Goal: Complete application form

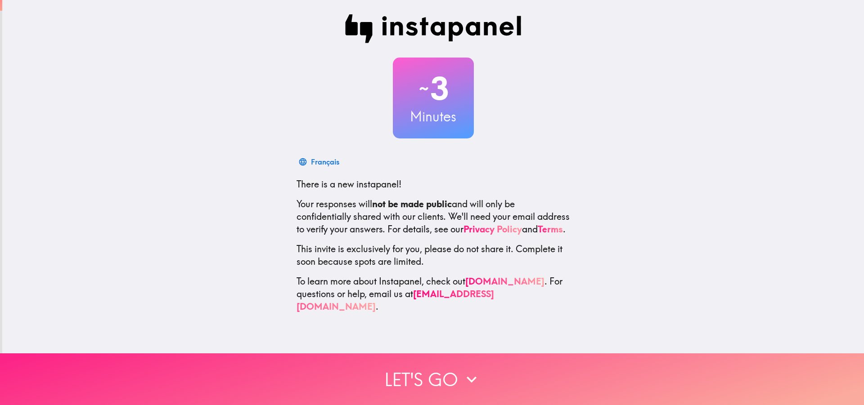
click at [396, 372] on button "Let's go" at bounding box center [432, 380] width 864 height 52
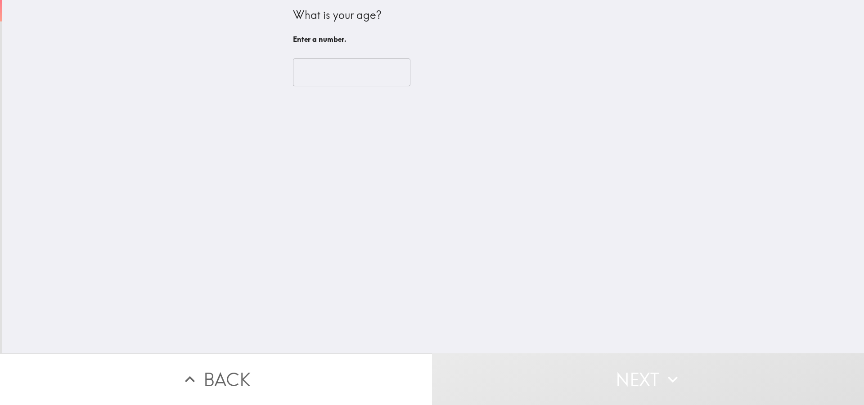
click at [338, 66] on input "number" at bounding box center [351, 72] width 117 height 28
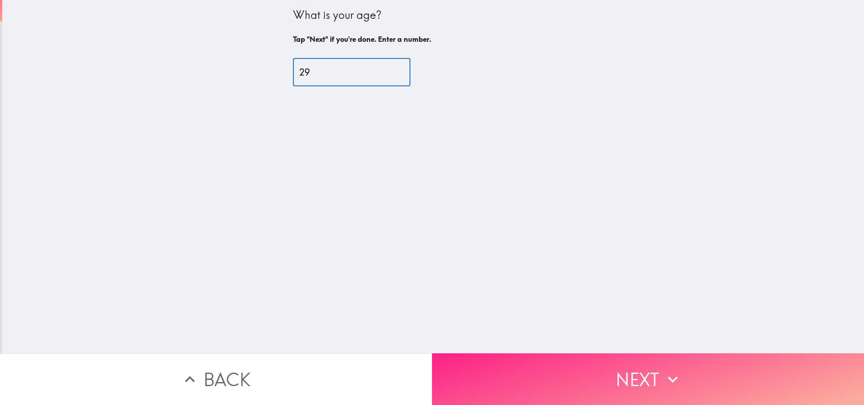
type input "29"
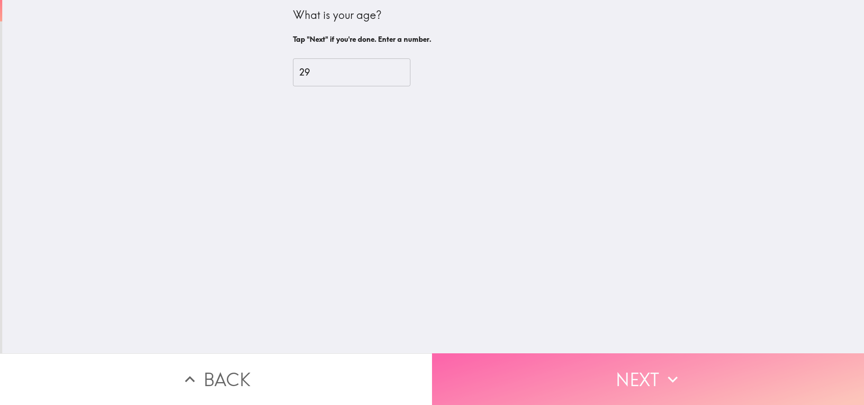
click at [639, 364] on button "Next" at bounding box center [648, 380] width 432 height 52
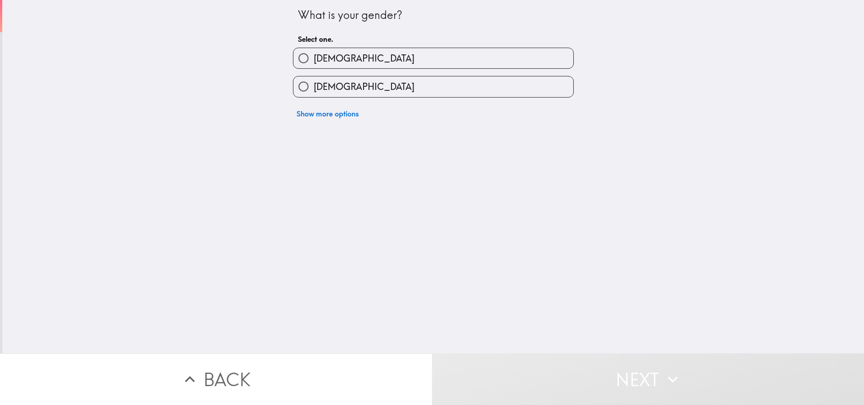
click at [358, 63] on label "[DEMOGRAPHIC_DATA]" at bounding box center [433, 58] width 280 height 20
click at [314, 63] on input "[DEMOGRAPHIC_DATA]" at bounding box center [303, 58] width 20 height 20
radio input "true"
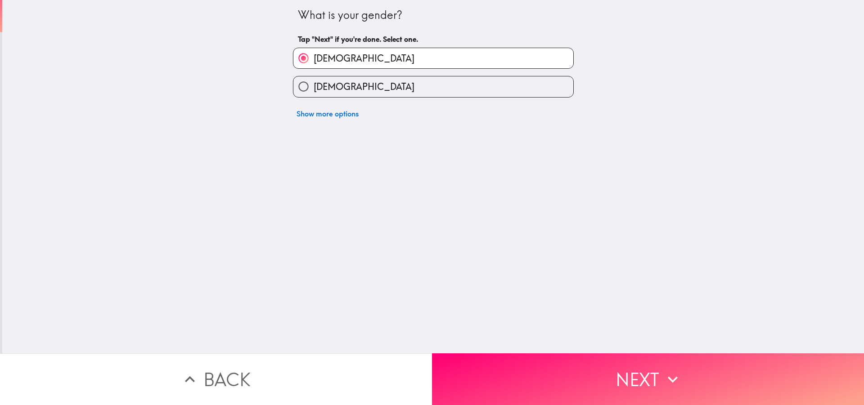
click at [615, 364] on button "Next" at bounding box center [648, 380] width 432 height 52
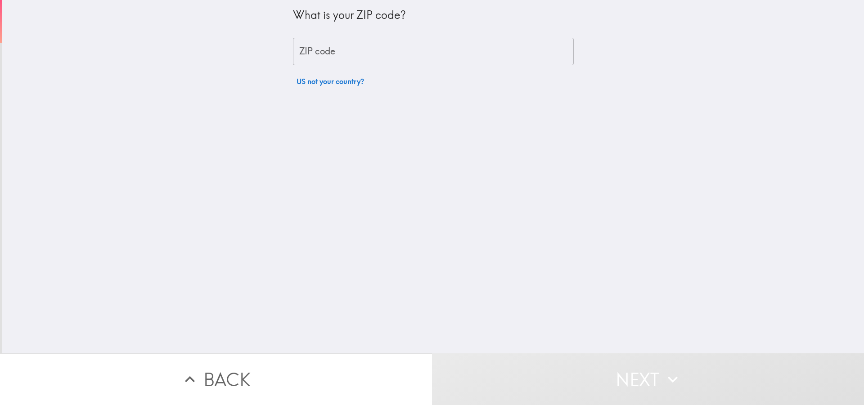
click at [404, 51] on input "ZIP code" at bounding box center [433, 52] width 281 height 28
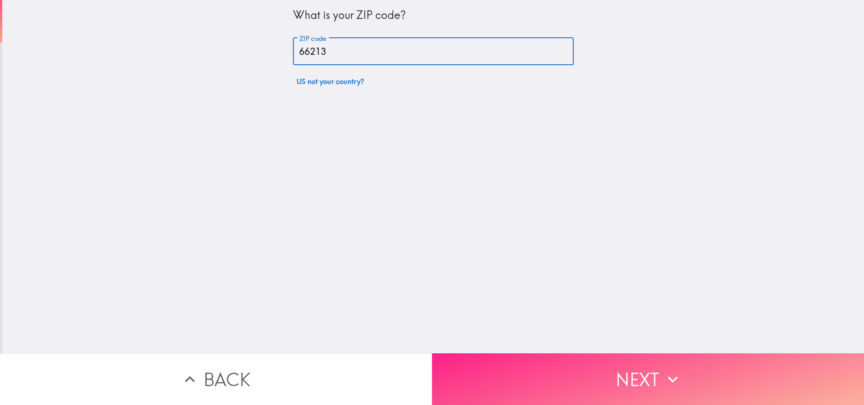
type input "66213"
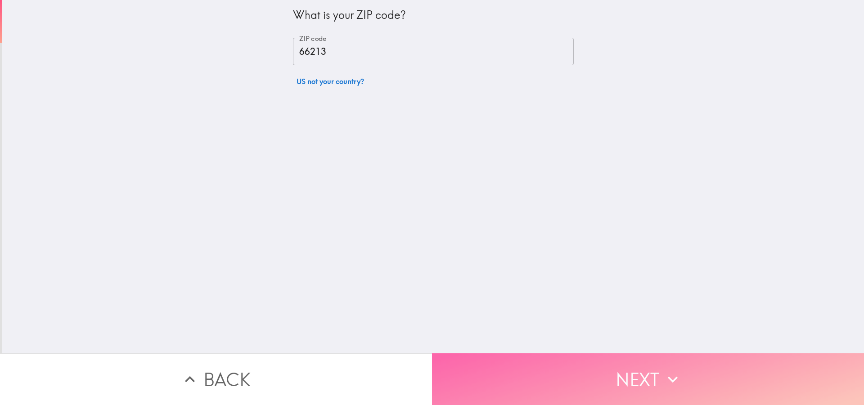
click at [524, 357] on button "Next" at bounding box center [648, 380] width 432 height 52
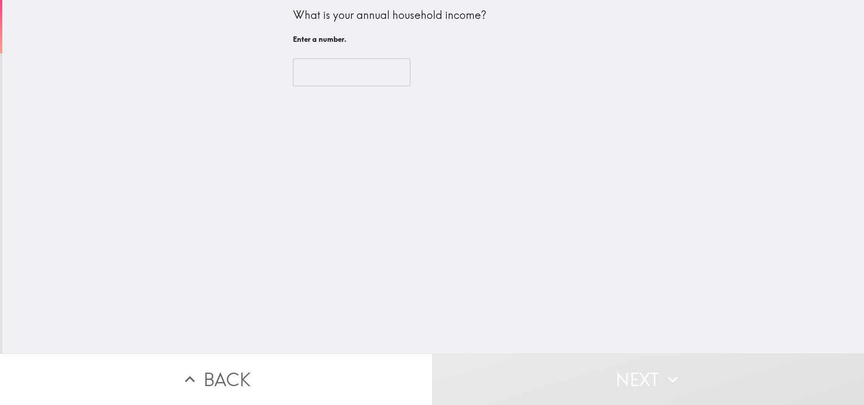
click at [354, 63] on input "number" at bounding box center [351, 72] width 117 height 28
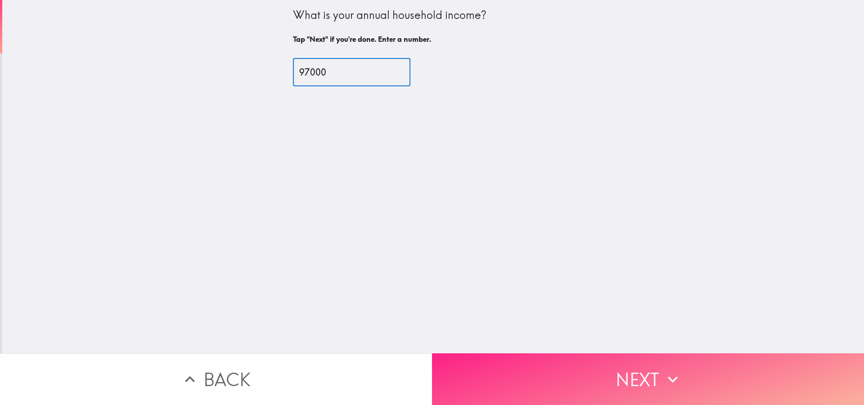
type input "97000"
click at [588, 368] on button "Next" at bounding box center [648, 380] width 432 height 52
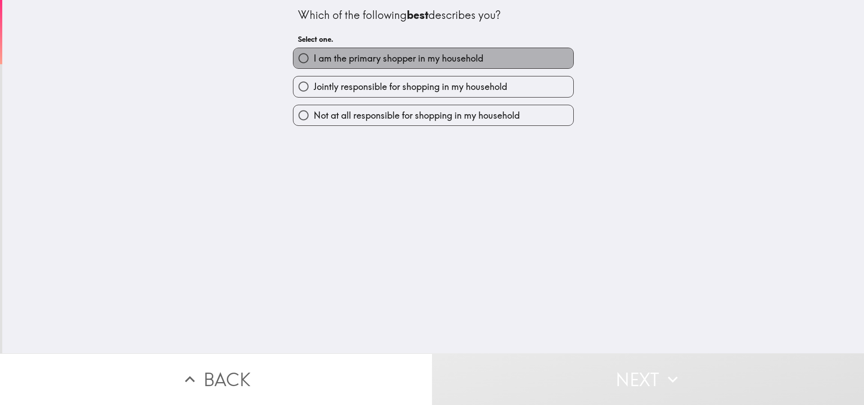
click at [462, 55] on span "I am the primary shopper in my household" at bounding box center [399, 58] width 170 height 13
click at [314, 55] on input "I am the primary shopper in my household" at bounding box center [303, 58] width 20 height 20
radio input "true"
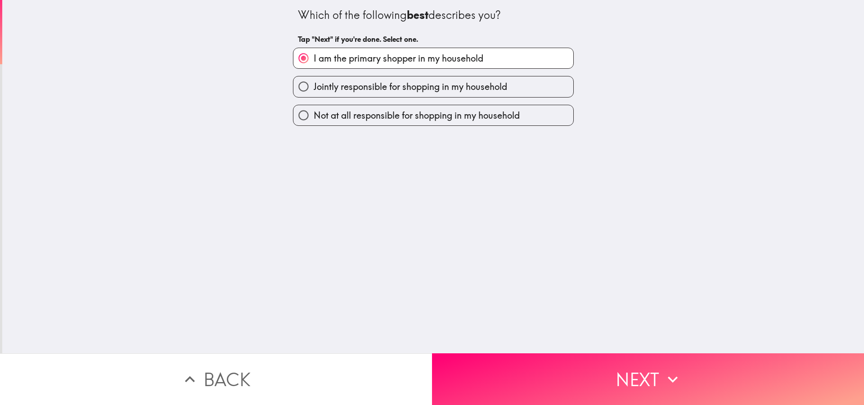
click at [522, 354] on button "Next" at bounding box center [648, 380] width 432 height 52
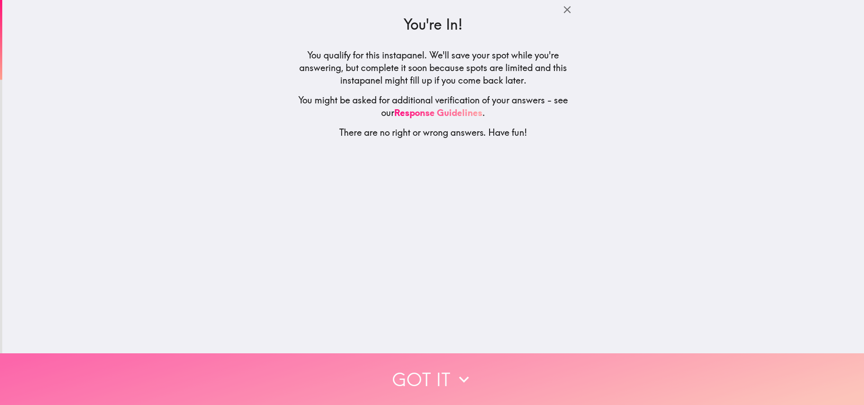
click at [420, 376] on button "Got it" at bounding box center [432, 380] width 864 height 52
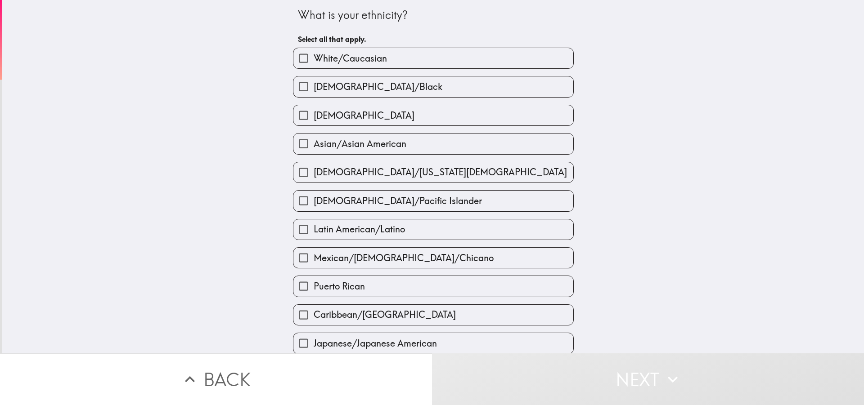
click at [338, 55] on span "White/Caucasian" at bounding box center [350, 58] width 73 height 13
click at [314, 55] on input "White/Caucasian" at bounding box center [303, 58] width 20 height 20
checkbox input "true"
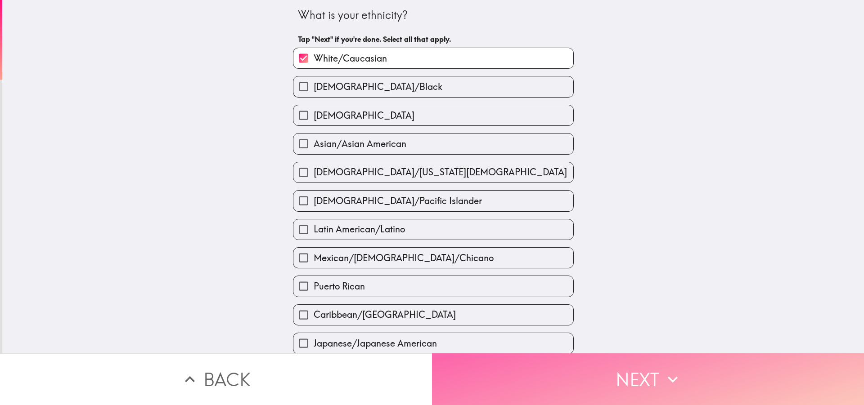
click at [579, 372] on button "Next" at bounding box center [648, 380] width 432 height 52
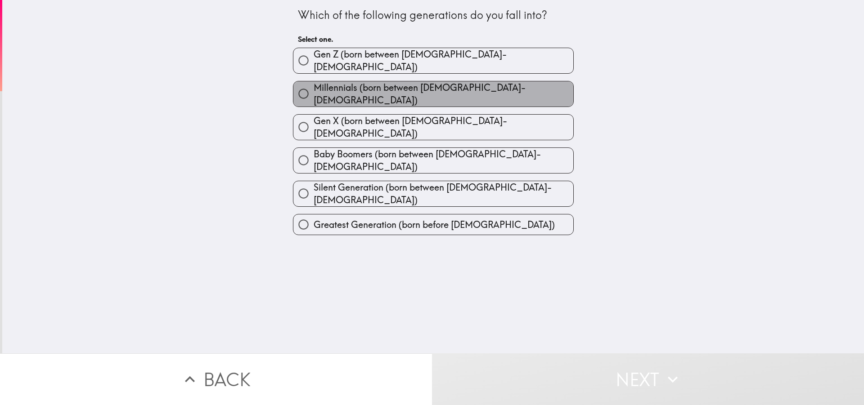
click at [497, 85] on label "Millennials (born between [DEMOGRAPHIC_DATA]-[DEMOGRAPHIC_DATA])" at bounding box center [433, 93] width 280 height 25
click at [314, 85] on input "Millennials (born between [DEMOGRAPHIC_DATA]-[DEMOGRAPHIC_DATA])" at bounding box center [303, 94] width 20 height 20
radio input "true"
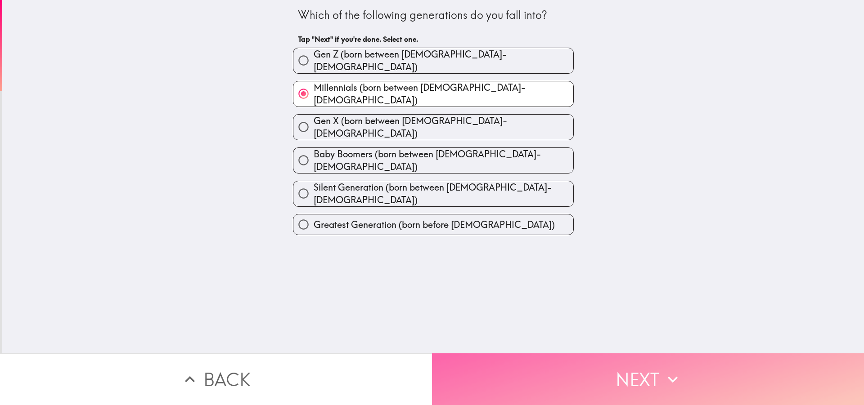
click at [553, 369] on button "Next" at bounding box center [648, 380] width 432 height 52
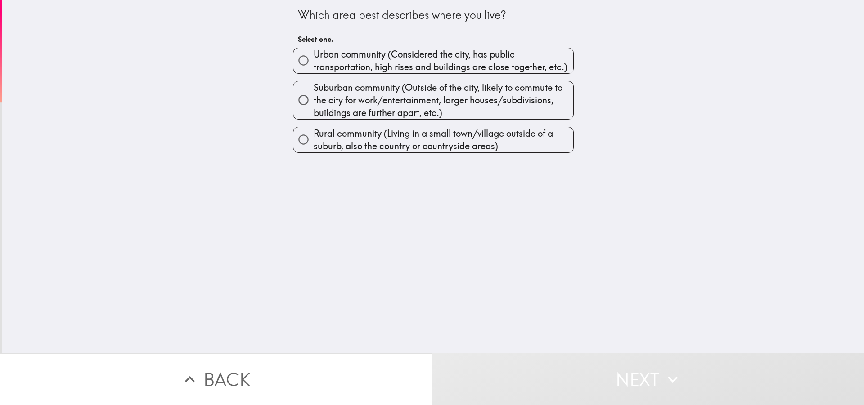
click at [347, 61] on span "Urban community (Considered the city, has public transportation, high rises and…" at bounding box center [444, 60] width 260 height 25
click at [314, 61] on input "Urban community (Considered the city, has public transportation, high rises and…" at bounding box center [303, 60] width 20 height 20
radio input "true"
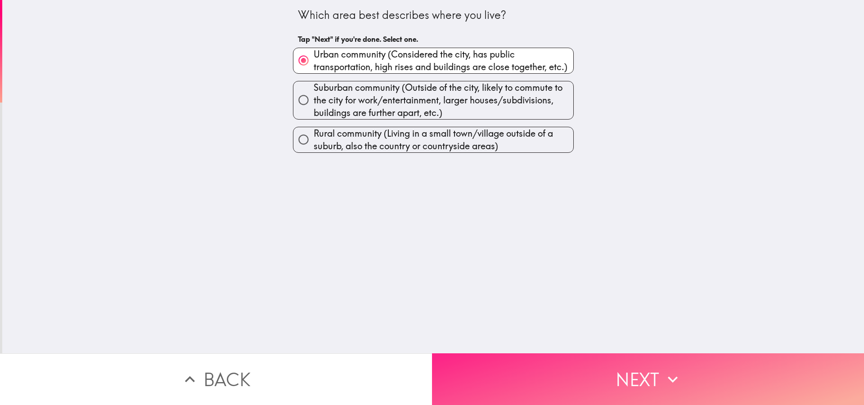
click at [534, 368] on button "Next" at bounding box center [648, 380] width 432 height 52
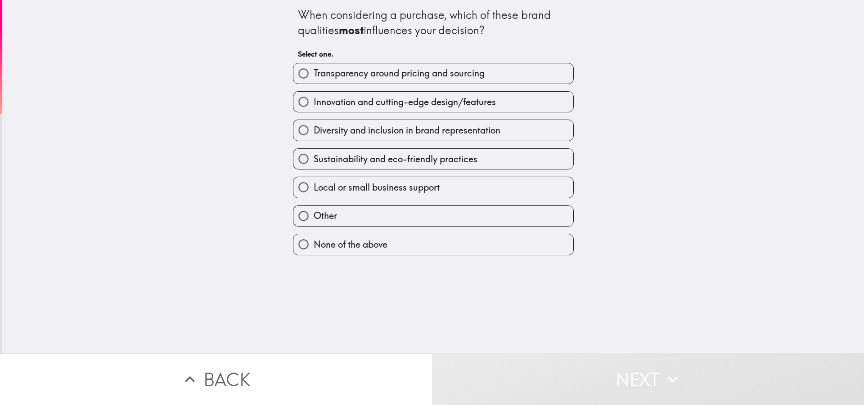
click at [440, 75] on span "Transparency around pricing and sourcing" at bounding box center [399, 73] width 171 height 13
click at [314, 75] on input "Transparency around pricing and sourcing" at bounding box center [303, 73] width 20 height 20
radio input "true"
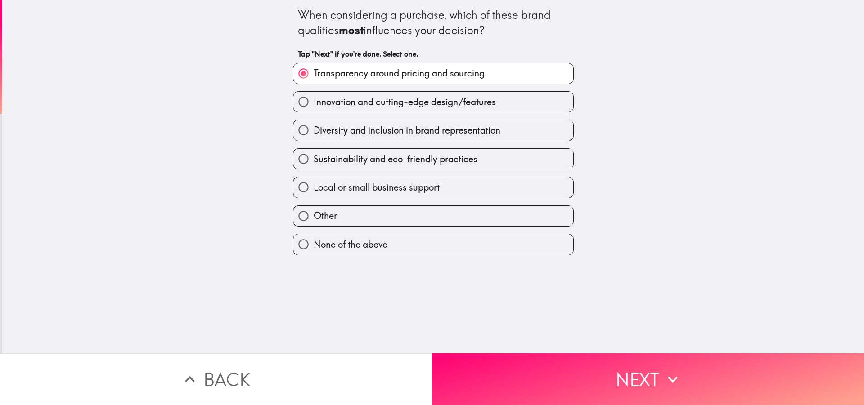
click at [365, 102] on span "Innovation and cutting-edge design/features" at bounding box center [405, 102] width 182 height 13
click at [314, 102] on input "Innovation and cutting-edge design/features" at bounding box center [303, 102] width 20 height 20
radio input "true"
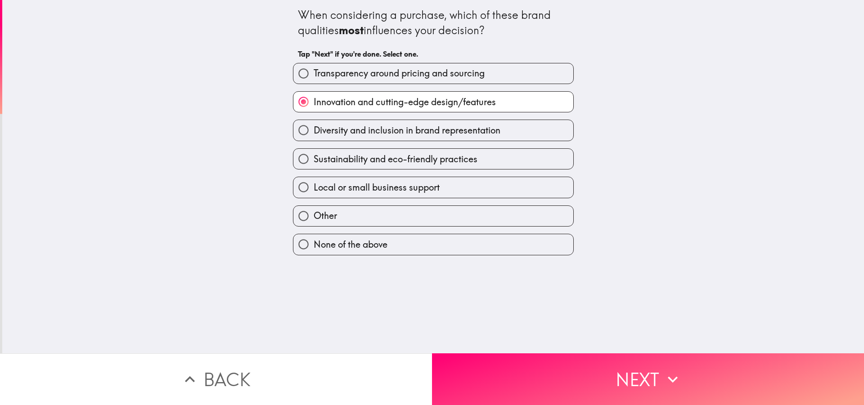
click at [369, 75] on span "Transparency around pricing and sourcing" at bounding box center [399, 73] width 171 height 13
click at [314, 75] on input "Transparency around pricing and sourcing" at bounding box center [303, 73] width 20 height 20
radio input "true"
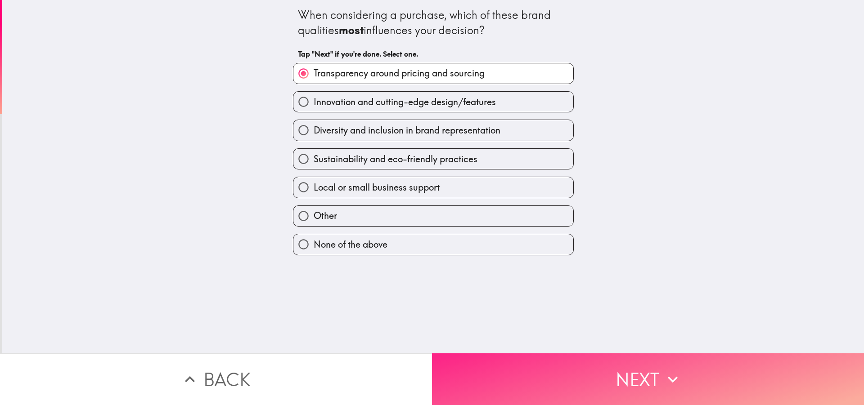
click at [506, 360] on button "Next" at bounding box center [648, 380] width 432 height 52
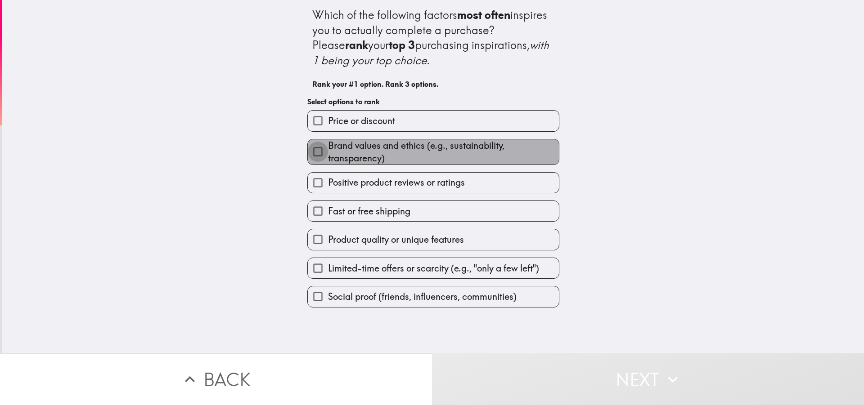
click at [308, 154] on input "Brand values and ethics (e.g., sustainability, transparency)" at bounding box center [318, 152] width 20 height 20
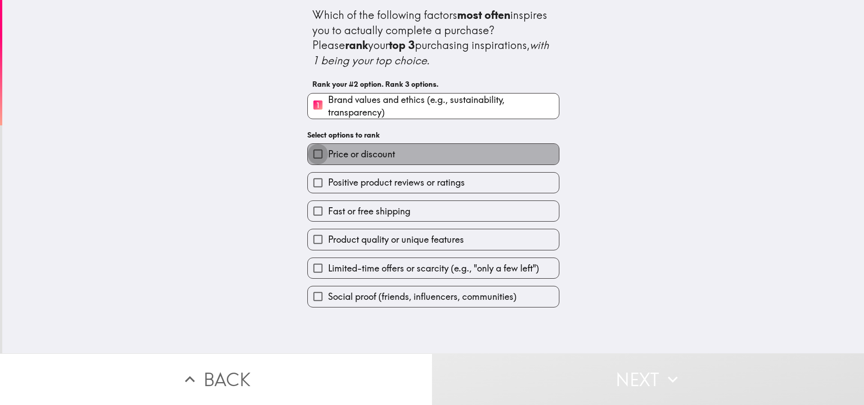
click at [308, 156] on input "Price or discount" at bounding box center [318, 154] width 20 height 20
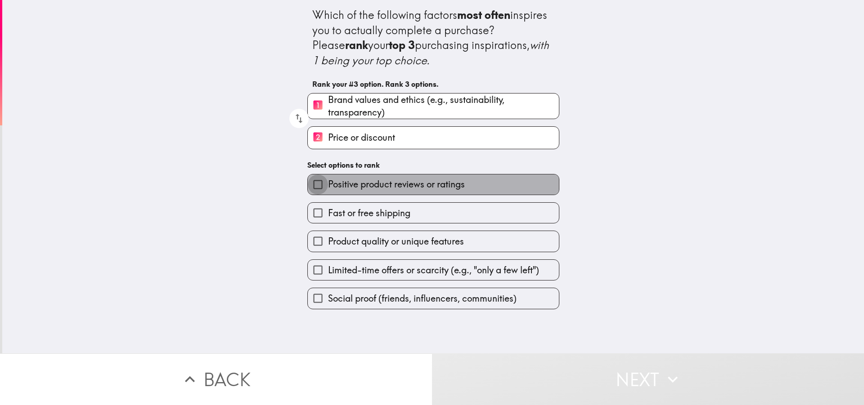
click at [310, 182] on input "Positive product reviews or ratings" at bounding box center [318, 185] width 20 height 20
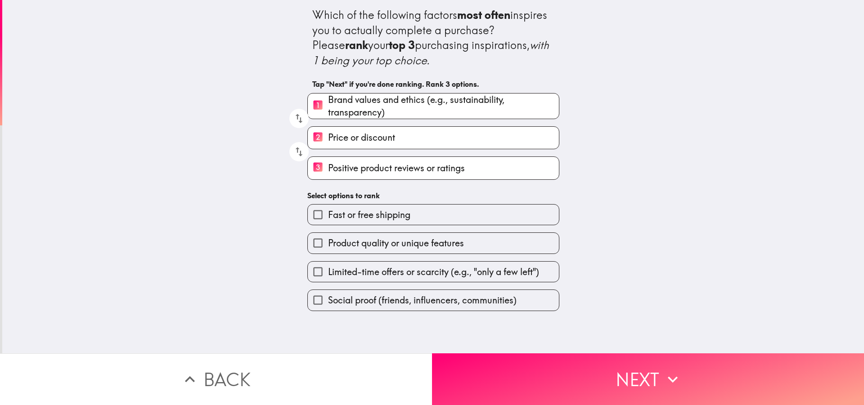
click at [313, 238] on input "Product quality or unique features" at bounding box center [318, 243] width 20 height 20
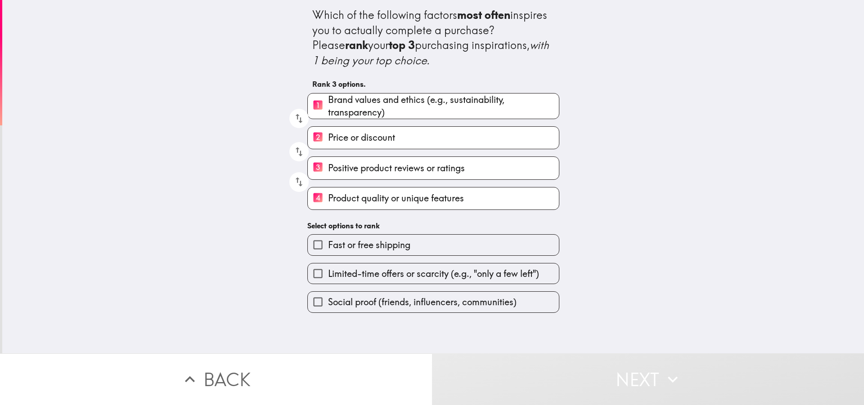
click at [312, 199] on input "4 Product quality or unique features" at bounding box center [318, 199] width 20 height 22
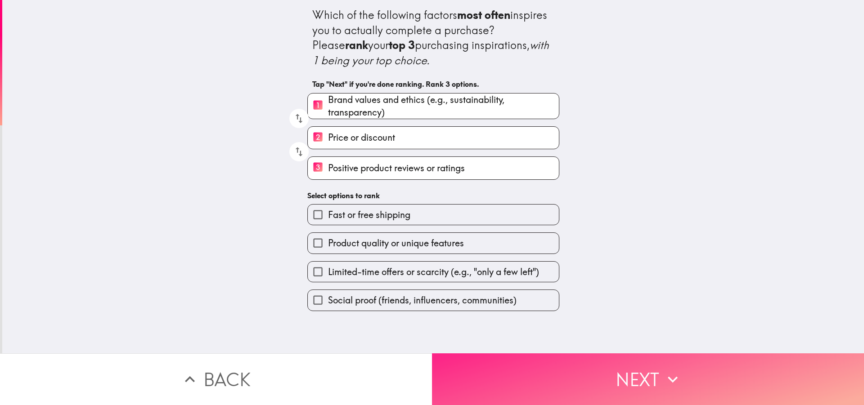
click at [624, 377] on button "Next" at bounding box center [648, 380] width 432 height 52
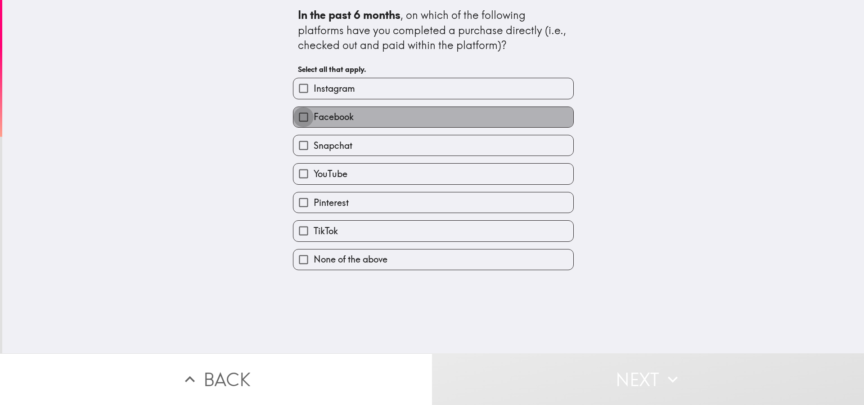
click at [297, 117] on input "Facebook" at bounding box center [303, 117] width 20 height 20
checkbox input "true"
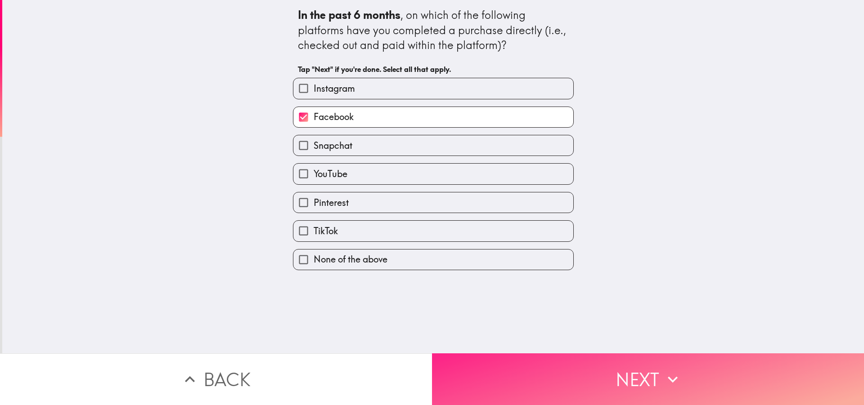
click at [640, 354] on button "Next" at bounding box center [648, 380] width 432 height 52
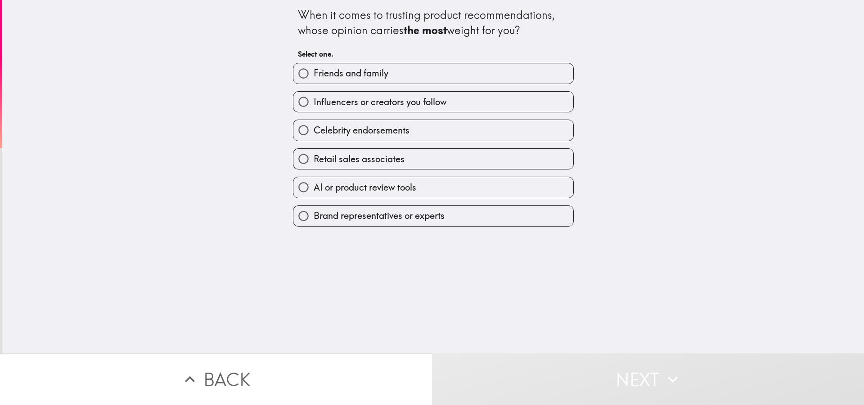
click at [324, 72] on span "Friends and family" at bounding box center [351, 73] width 75 height 13
click at [314, 72] on input "Friends and family" at bounding box center [303, 73] width 20 height 20
radio input "true"
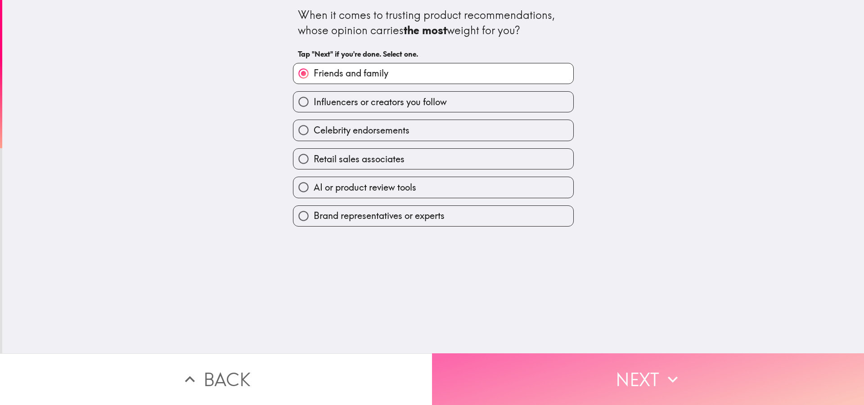
click at [514, 361] on button "Next" at bounding box center [648, 380] width 432 height 52
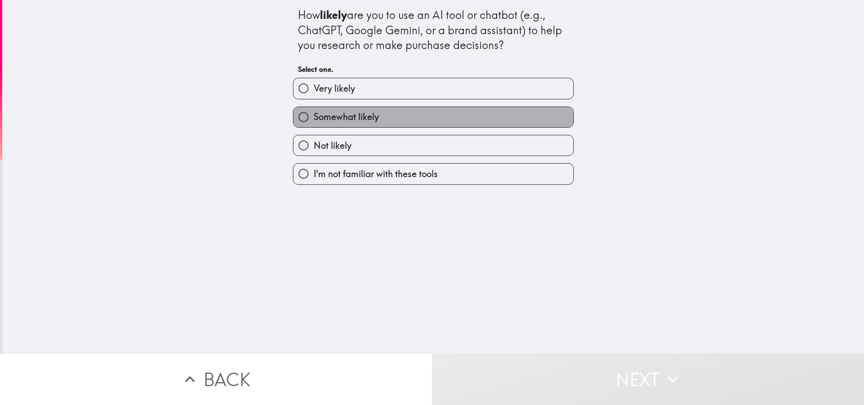
click at [370, 121] on span "Somewhat likely" at bounding box center [346, 117] width 65 height 13
click at [314, 121] on input "Somewhat likely" at bounding box center [303, 117] width 20 height 20
radio input "true"
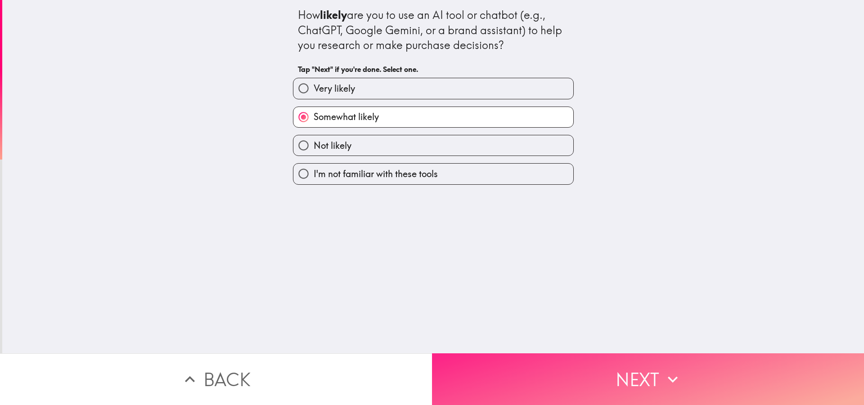
click at [538, 373] on button "Next" at bounding box center [648, 380] width 432 height 52
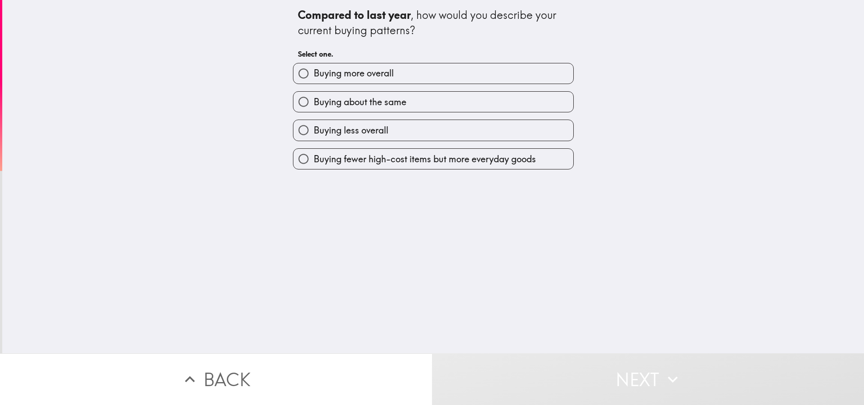
click at [401, 105] on label "Buying about the same" at bounding box center [433, 102] width 280 height 20
click at [314, 105] on input "Buying about the same" at bounding box center [303, 102] width 20 height 20
radio input "true"
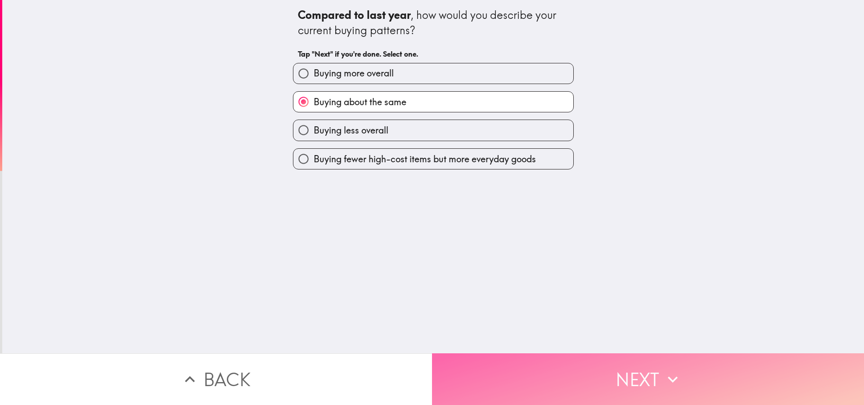
click at [524, 374] on button "Next" at bounding box center [648, 380] width 432 height 52
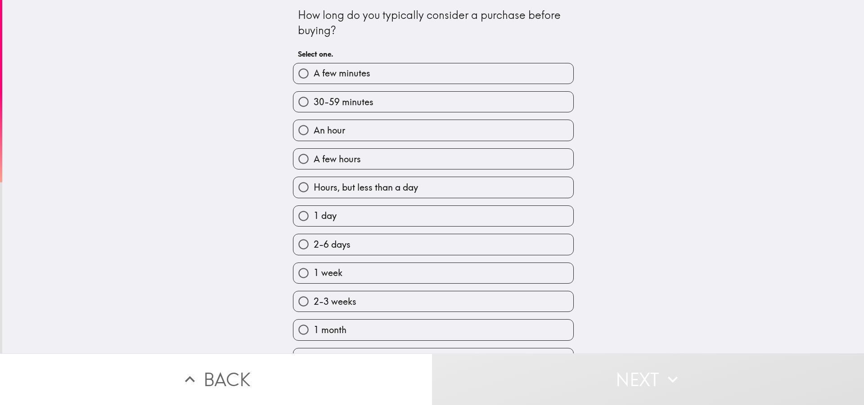
click at [446, 98] on label "30-59 minutes" at bounding box center [433, 102] width 280 height 20
click at [314, 98] on input "30-59 minutes" at bounding box center [303, 102] width 20 height 20
radio input "true"
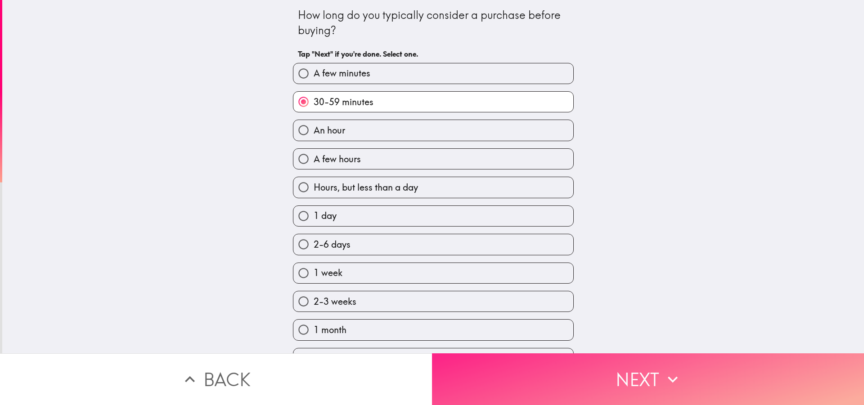
click at [560, 382] on button "Next" at bounding box center [648, 380] width 432 height 52
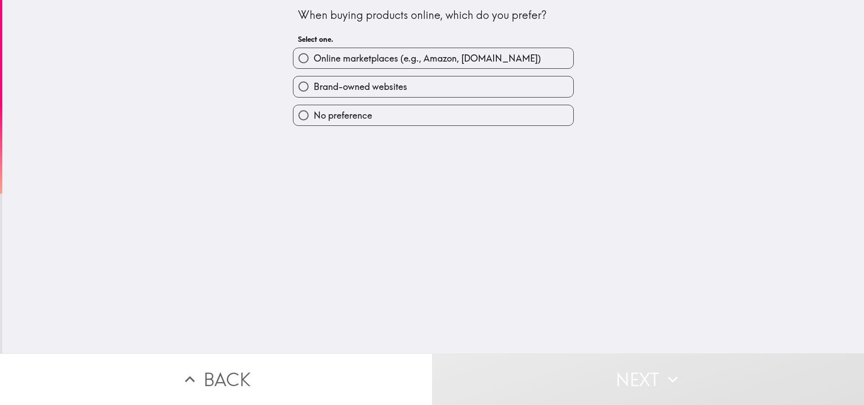
click at [454, 65] on label "Online marketplaces (e.g., Amazon, [DOMAIN_NAME])" at bounding box center [433, 58] width 280 height 20
click at [314, 65] on input "Online marketplaces (e.g., Amazon, [DOMAIN_NAME])" at bounding box center [303, 58] width 20 height 20
radio input "true"
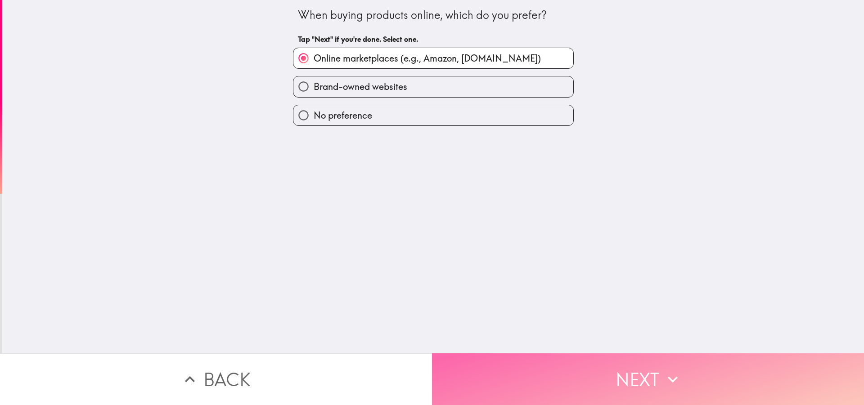
click at [549, 378] on button "Next" at bounding box center [648, 380] width 432 height 52
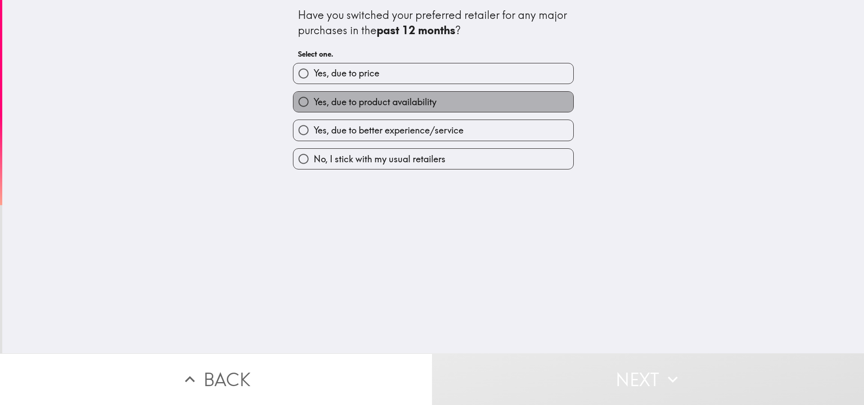
click at [412, 99] on span "Yes, due to product availability" at bounding box center [375, 102] width 123 height 13
click at [314, 99] on input "Yes, due to product availability" at bounding box center [303, 102] width 20 height 20
radio input "true"
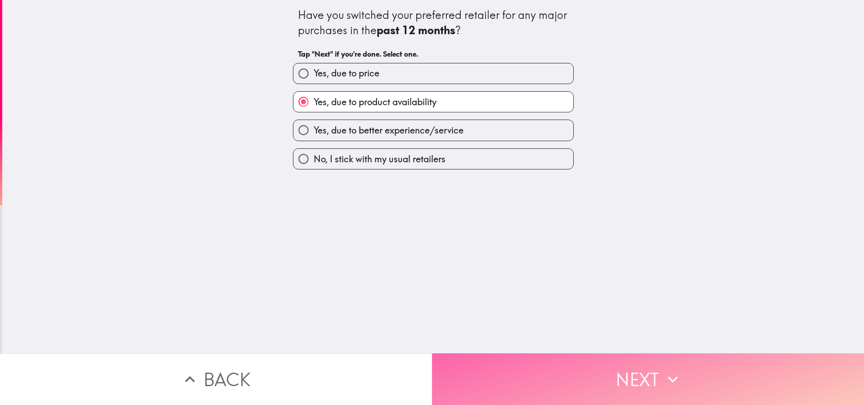
click at [520, 365] on button "Next" at bounding box center [648, 380] width 432 height 52
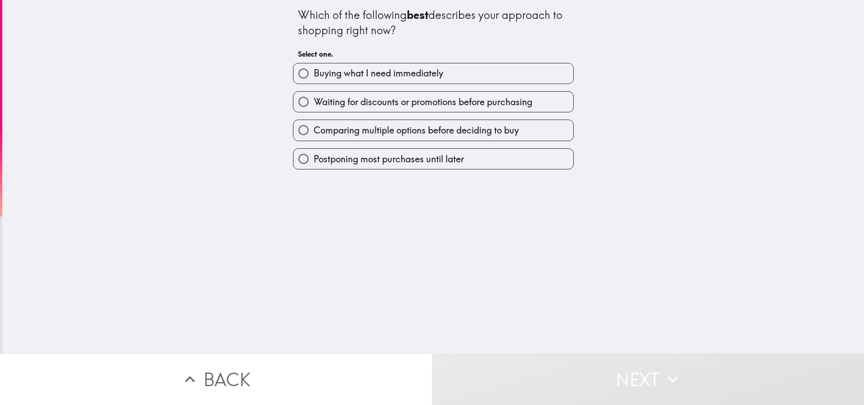
click at [382, 132] on span "Comparing multiple options before deciding to buy" at bounding box center [416, 130] width 205 height 13
click at [314, 132] on input "Comparing multiple options before deciding to buy" at bounding box center [303, 130] width 20 height 20
radio input "true"
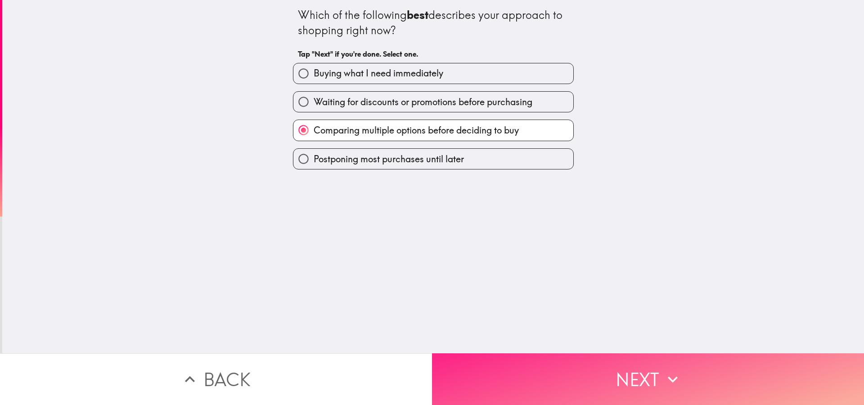
click at [535, 371] on button "Next" at bounding box center [648, 380] width 432 height 52
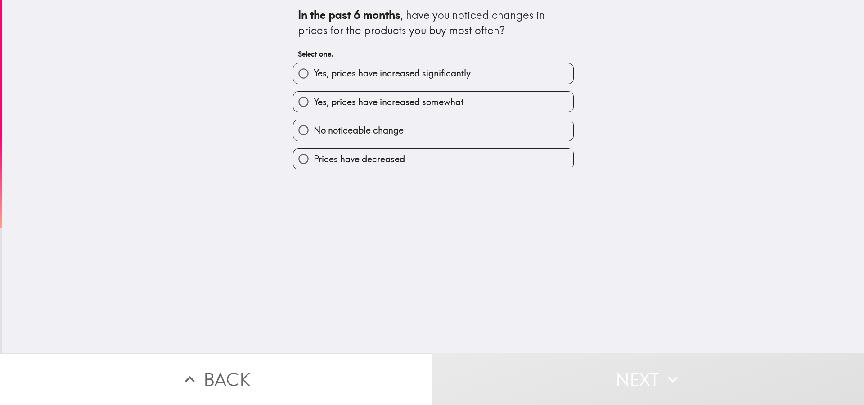
click at [432, 103] on span "Yes, prices have increased somewhat" at bounding box center [389, 102] width 150 height 13
click at [314, 103] on input "Yes, prices have increased somewhat" at bounding box center [303, 102] width 20 height 20
radio input "true"
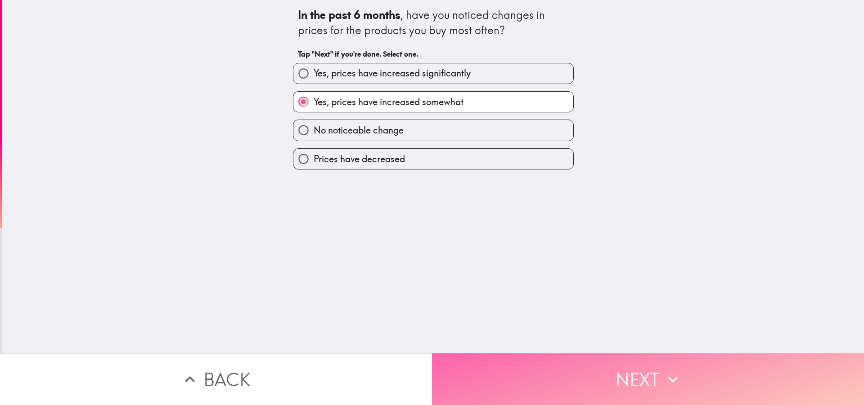
click at [553, 374] on button "Next" at bounding box center [648, 380] width 432 height 52
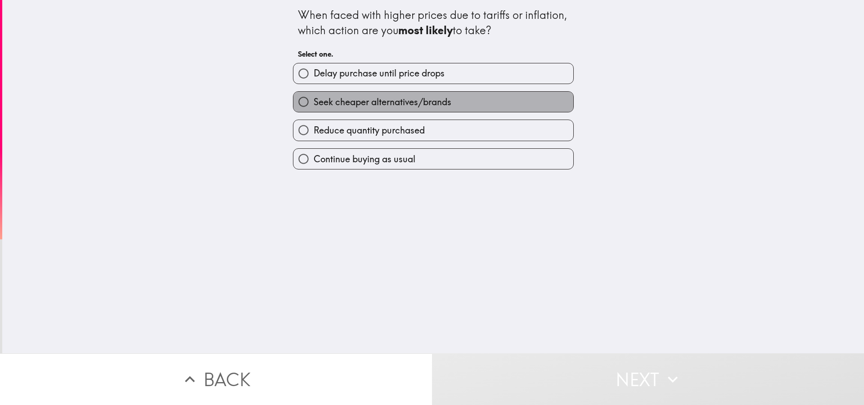
click at [481, 105] on label "Seek cheaper alternatives/brands" at bounding box center [433, 102] width 280 height 20
click at [314, 105] on input "Seek cheaper alternatives/brands" at bounding box center [303, 102] width 20 height 20
radio input "true"
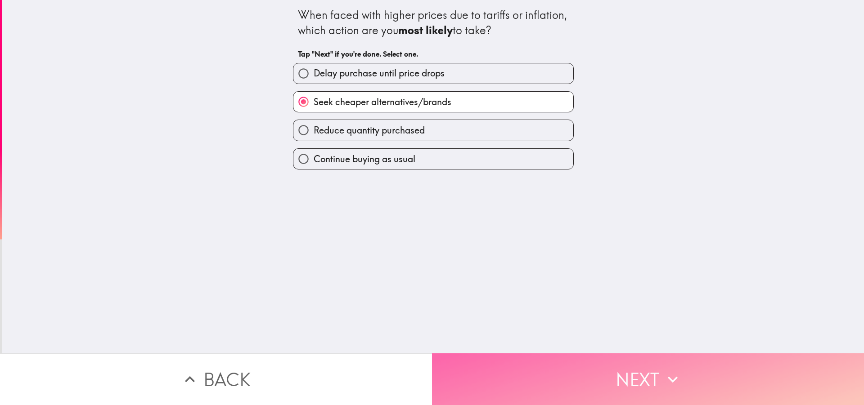
click at [599, 398] on button "Next" at bounding box center [648, 380] width 432 height 52
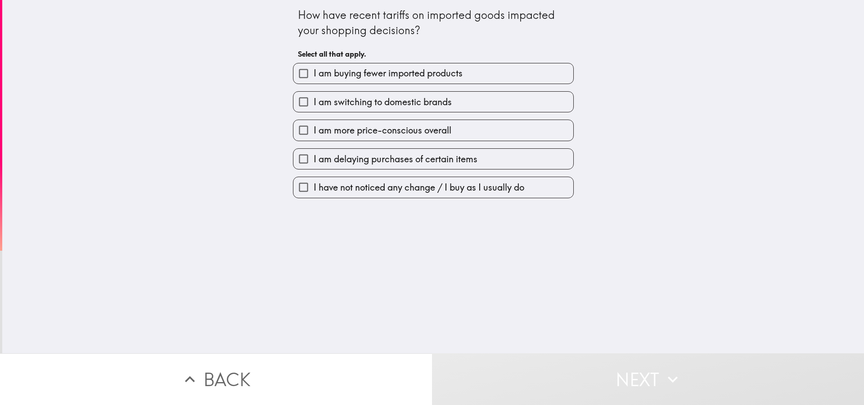
click at [564, 132] on label "I am more price-conscious overall" at bounding box center [433, 130] width 280 height 20
click at [314, 132] on input "I am more price-conscious overall" at bounding box center [303, 130] width 20 height 20
checkbox input "true"
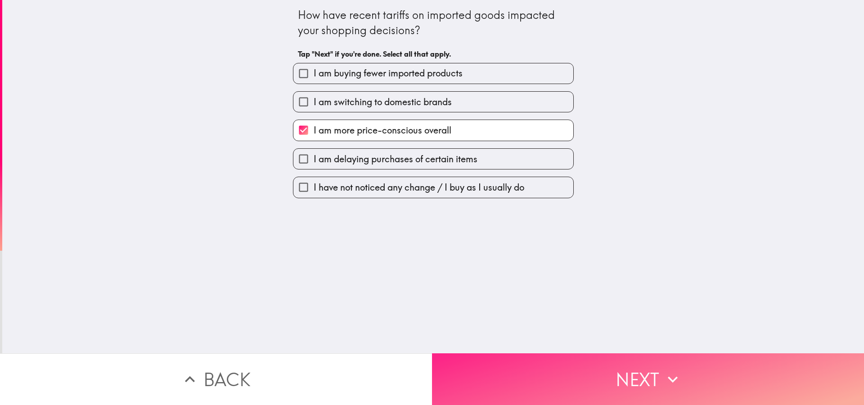
click at [595, 357] on button "Next" at bounding box center [648, 380] width 432 height 52
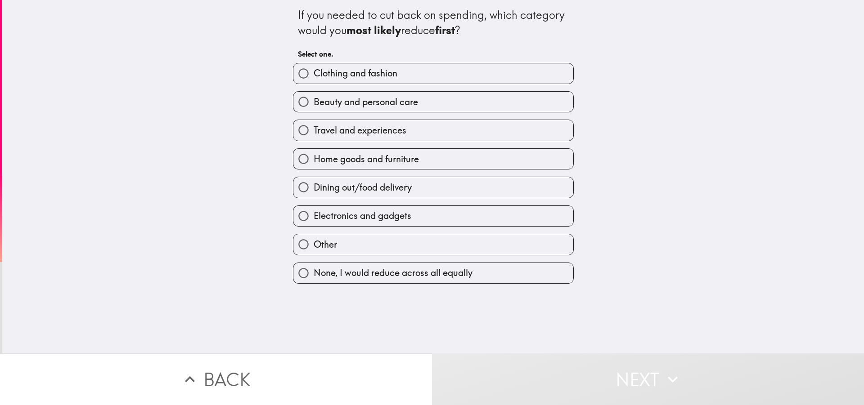
click at [401, 164] on span "Home goods and furniture" at bounding box center [366, 159] width 105 height 13
click at [314, 164] on input "Home goods and furniture" at bounding box center [303, 159] width 20 height 20
radio input "true"
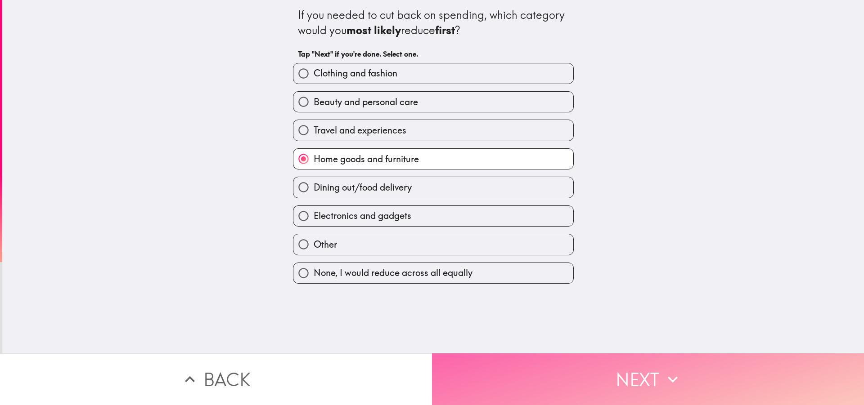
click at [546, 385] on button "Next" at bounding box center [648, 380] width 432 height 52
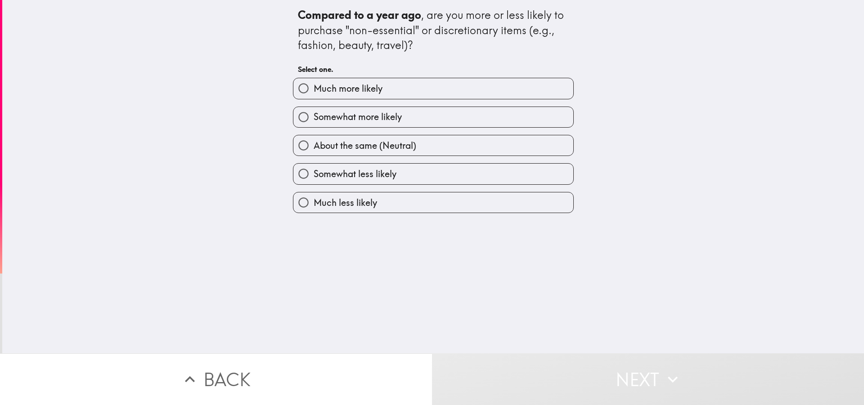
click at [433, 115] on label "Somewhat more likely" at bounding box center [433, 117] width 280 height 20
click at [314, 115] on input "Somewhat more likely" at bounding box center [303, 117] width 20 height 20
radio input "true"
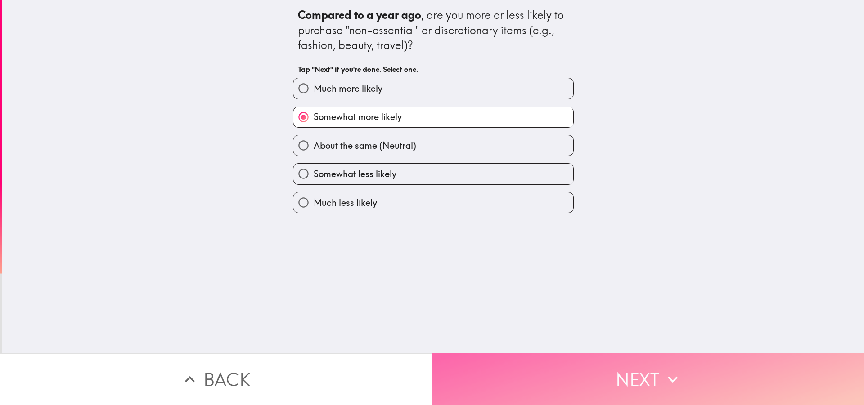
click at [540, 380] on button "Next" at bounding box center [648, 380] width 432 height 52
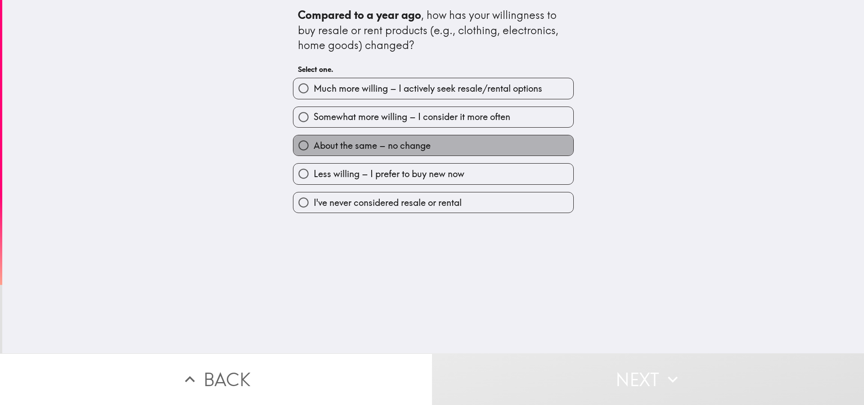
click at [456, 143] on label "About the same – no change" at bounding box center [433, 145] width 280 height 20
click at [314, 143] on input "About the same – no change" at bounding box center [303, 145] width 20 height 20
radio input "true"
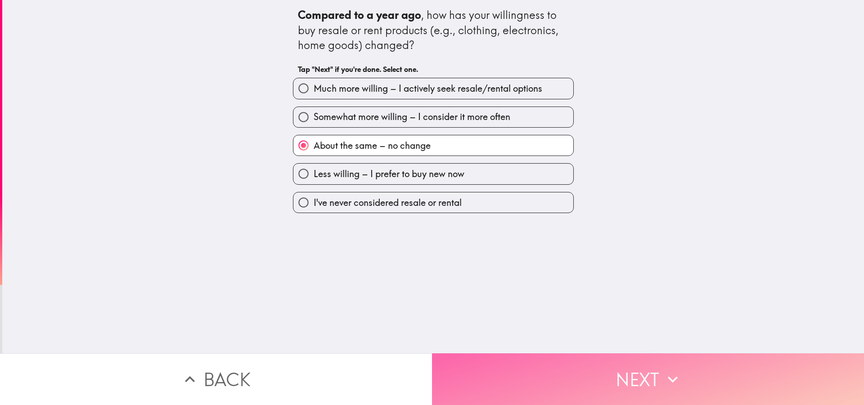
click at [569, 360] on button "Next" at bounding box center [648, 380] width 432 height 52
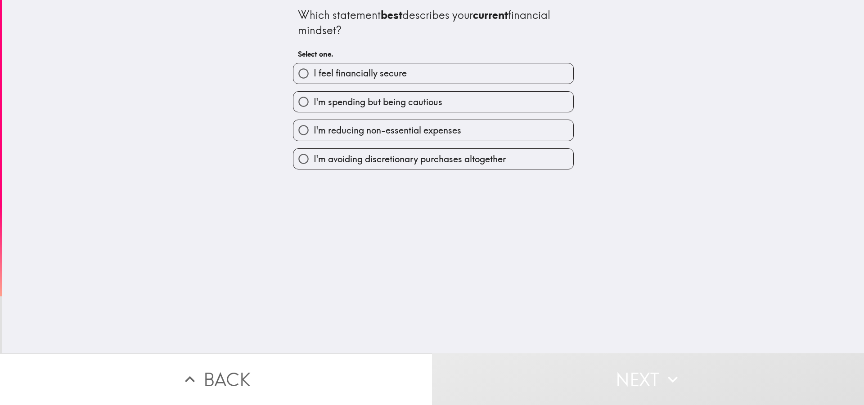
click at [484, 142] on div "I'm avoiding discretionary purchases altogether" at bounding box center [430, 155] width 288 height 28
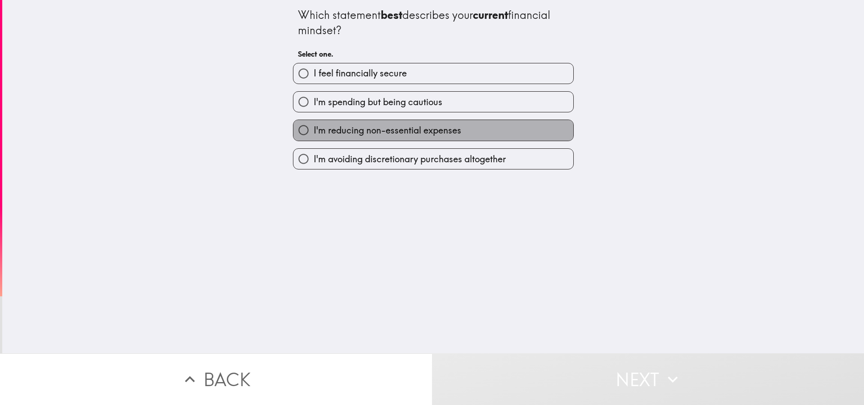
click at [487, 136] on label "I'm reducing non-essential expenses" at bounding box center [433, 130] width 280 height 20
click at [314, 136] on input "I'm reducing non-essential expenses" at bounding box center [303, 130] width 20 height 20
radio input "true"
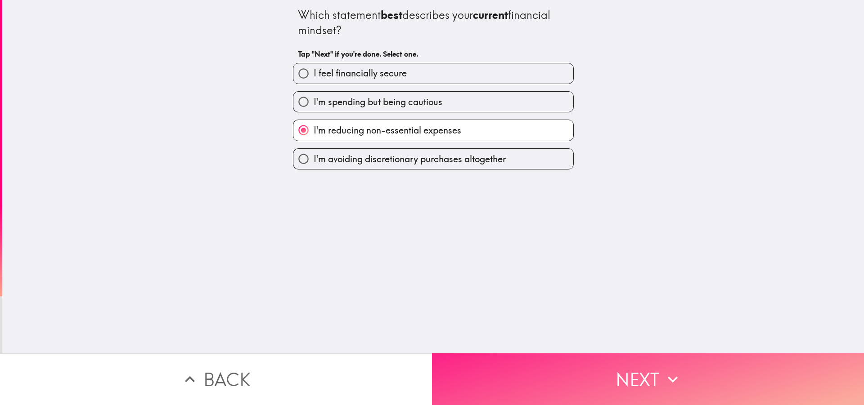
click at [544, 374] on button "Next" at bounding box center [648, 380] width 432 height 52
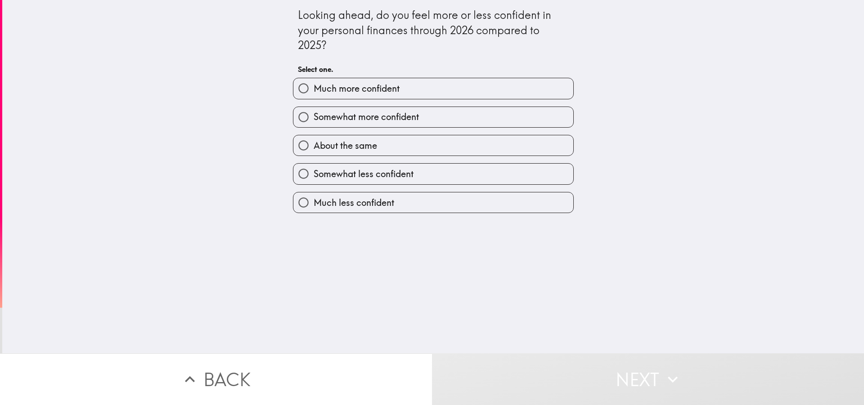
click at [434, 173] on label "Somewhat less confident" at bounding box center [433, 174] width 280 height 20
click at [314, 173] on input "Somewhat less confident" at bounding box center [303, 174] width 20 height 20
radio input "true"
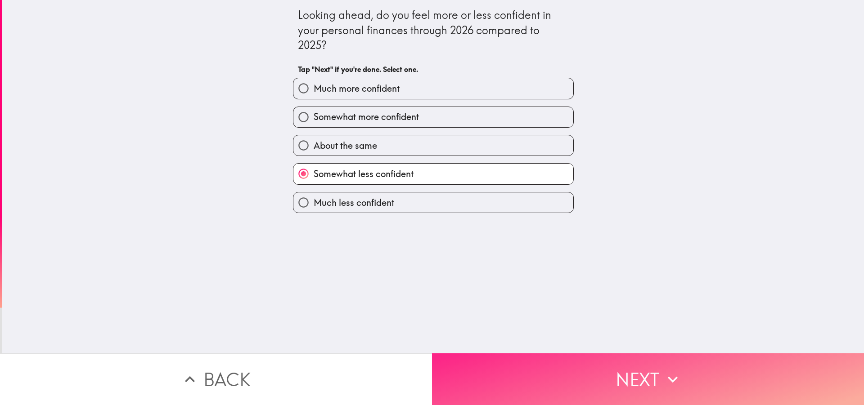
click at [588, 370] on button "Next" at bounding box center [648, 380] width 432 height 52
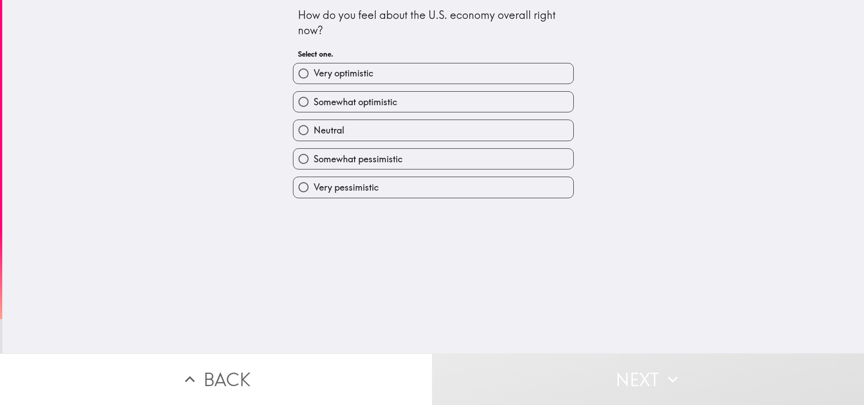
click at [512, 136] on label "Neutral" at bounding box center [433, 130] width 280 height 20
click at [314, 136] on input "Neutral" at bounding box center [303, 130] width 20 height 20
radio input "true"
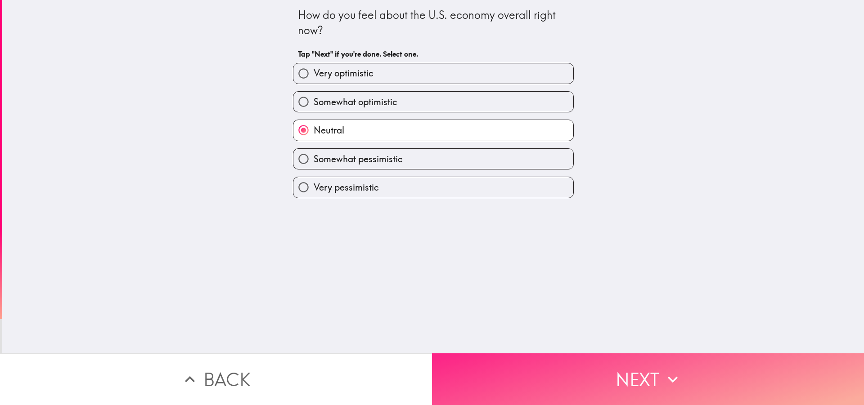
click at [554, 355] on button "Next" at bounding box center [648, 380] width 432 height 52
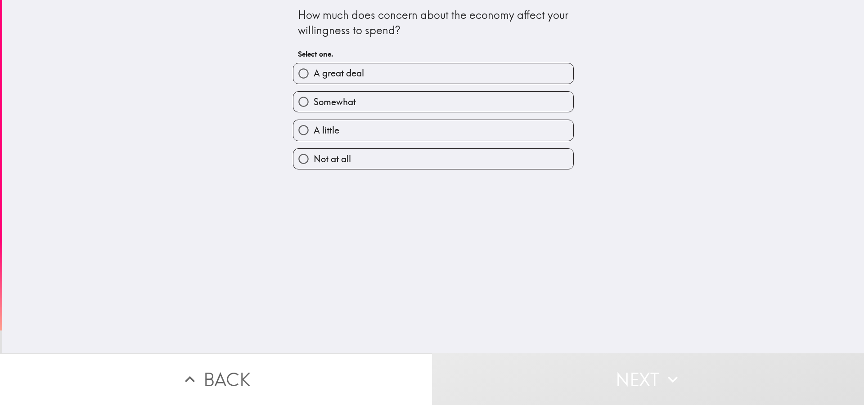
click at [417, 107] on label "Somewhat" at bounding box center [433, 102] width 280 height 20
click at [314, 107] on input "Somewhat" at bounding box center [303, 102] width 20 height 20
radio input "true"
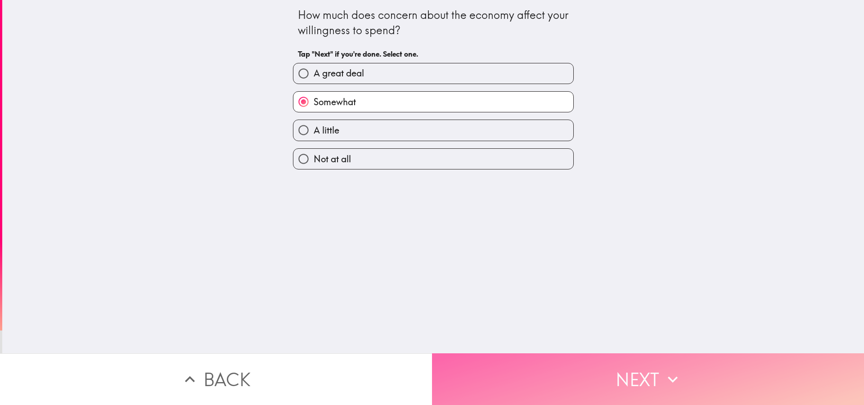
click at [547, 354] on button "Next" at bounding box center [648, 380] width 432 height 52
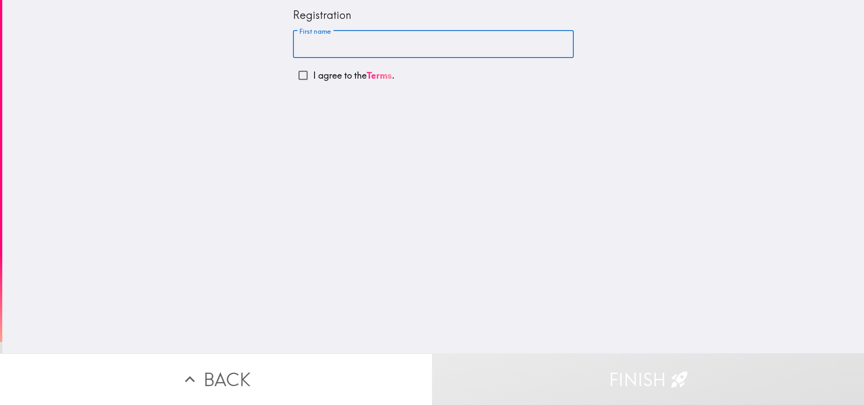
click at [350, 47] on input "First name" at bounding box center [433, 45] width 281 height 28
paste input "[PERSON_NAME]"
type input "[PERSON_NAME]"
click at [295, 73] on input "I agree to the Terms ." at bounding box center [303, 75] width 20 height 20
checkbox input "true"
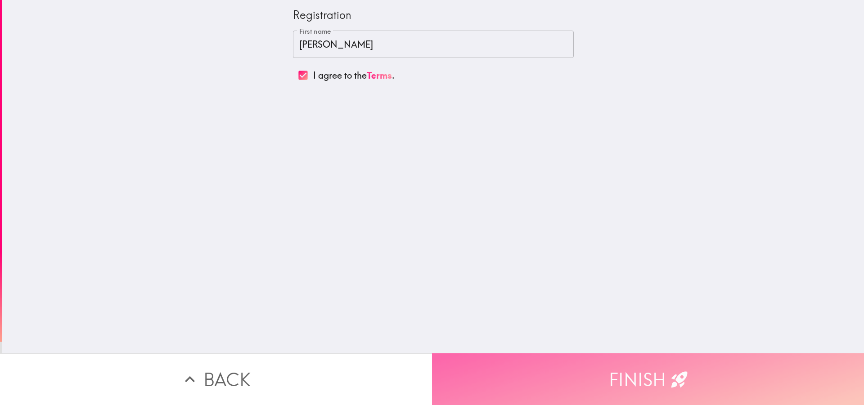
click at [611, 365] on button "Finish" at bounding box center [648, 380] width 432 height 52
